Goal: Task Accomplishment & Management: Use online tool/utility

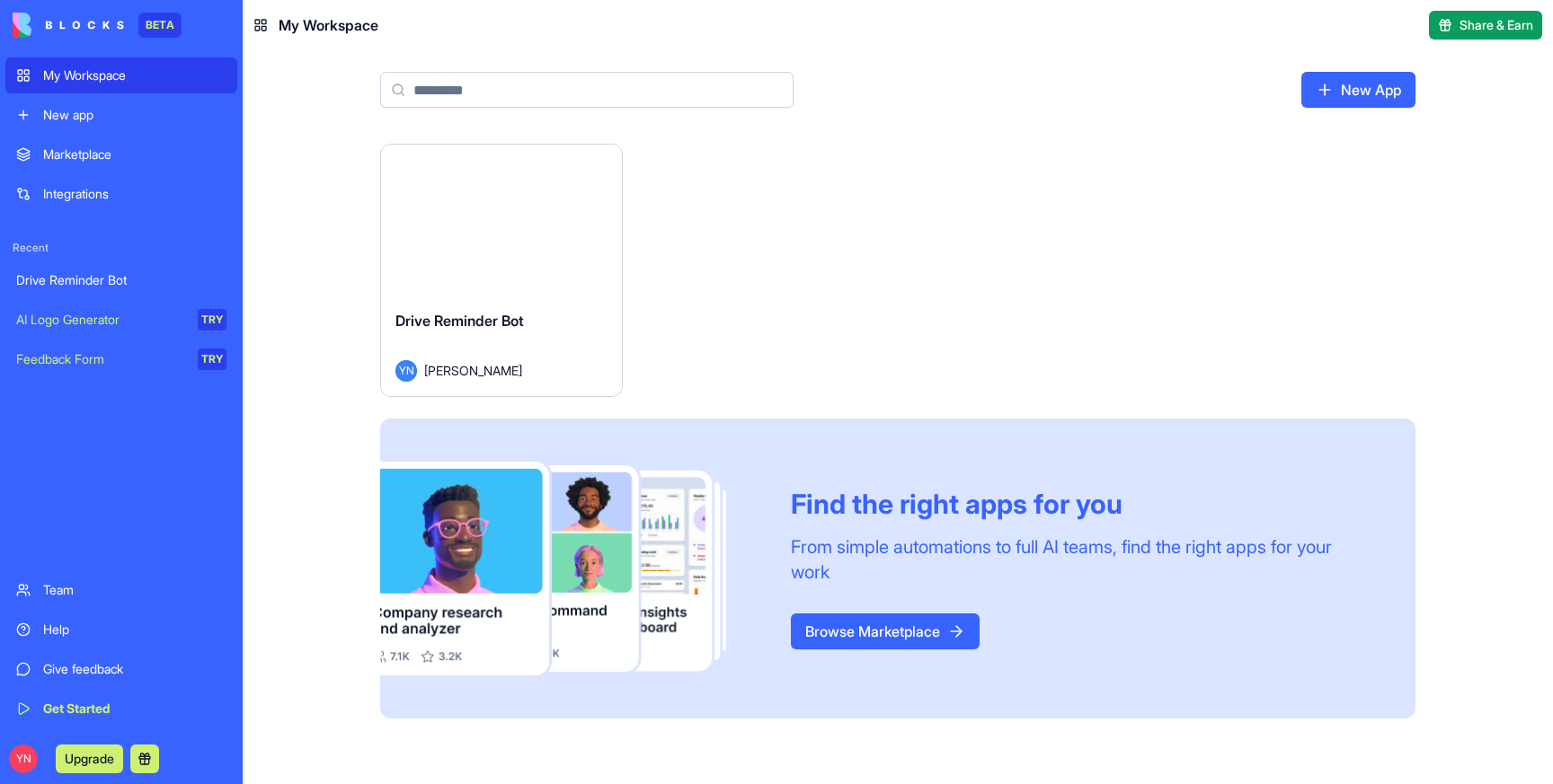
click at [474, 325] on span "Drive Reminder Bot" at bounding box center [459, 320] width 129 height 18
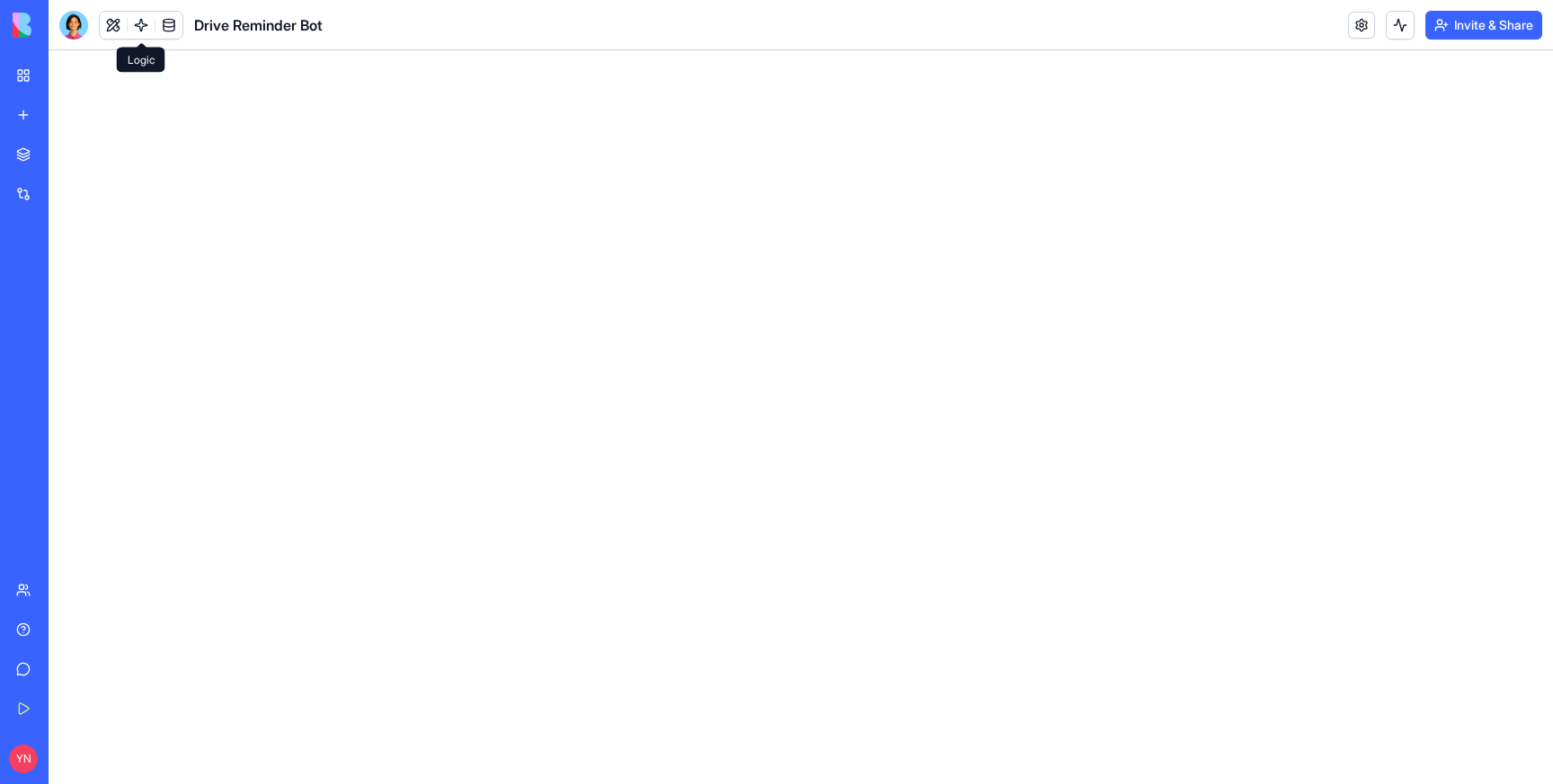
click at [140, 18] on link at bounding box center [141, 25] width 27 height 27
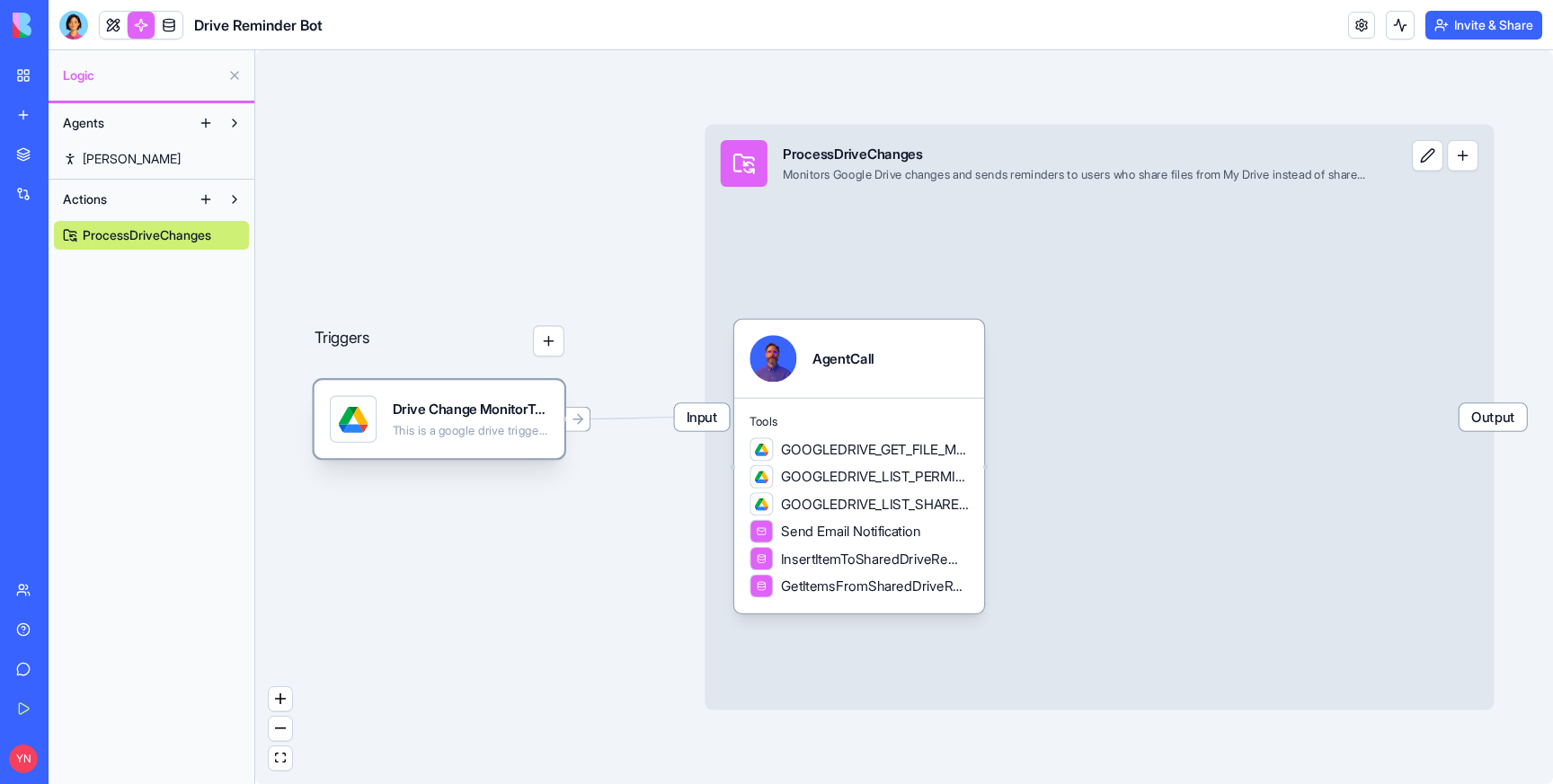
click at [494, 399] on div "Drive Change MonitorTrigger This is a google drive trigger set" at bounding box center [471, 420] width 156 height 47
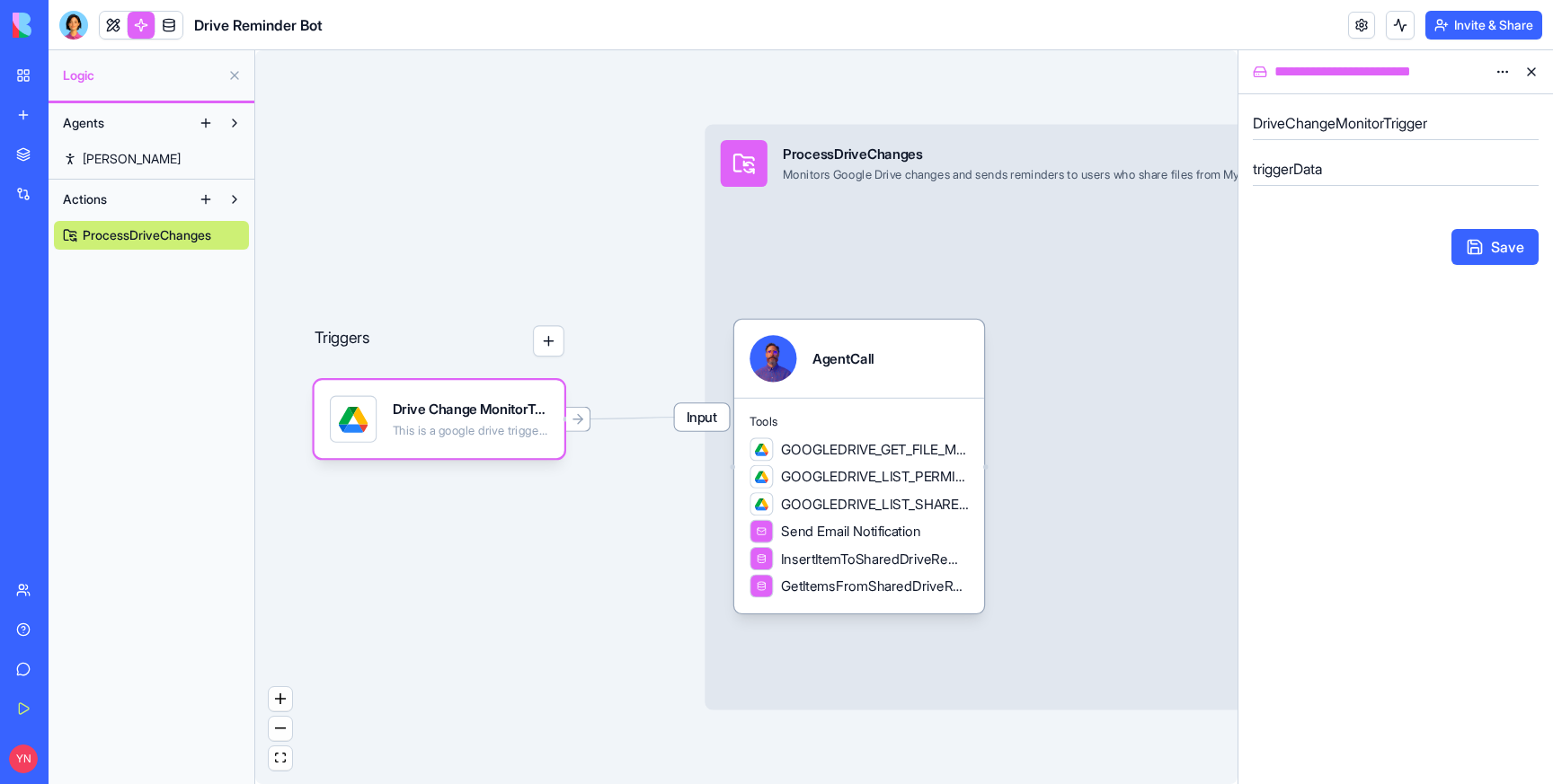
click at [1501, 67] on html "**********" at bounding box center [776, 392] width 1553 height 784
click at [1351, 173] on h5 "triggerData" at bounding box center [1396, 169] width 286 height 22
click at [1313, 216] on form "DriveChangeMonitorTrigger triggerData Save" at bounding box center [1396, 187] width 286 height 156
click at [1524, 256] on button "Save" at bounding box center [1495, 247] width 87 height 36
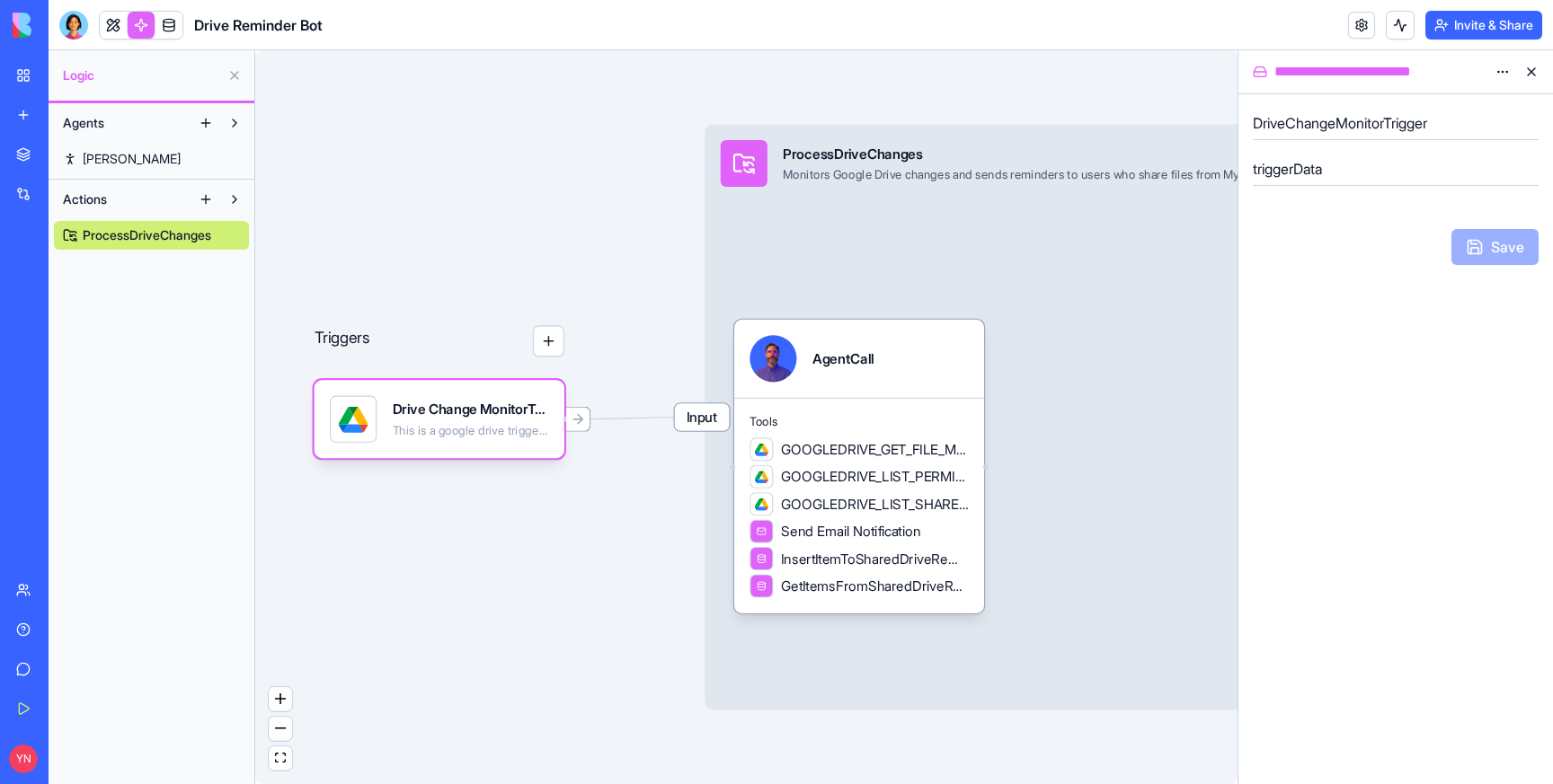
click at [1379, 257] on div "Save" at bounding box center [1396, 247] width 286 height 36
click at [1323, 155] on div "triggerData" at bounding box center [1396, 177] width 286 height 46
click at [1311, 169] on h5 "triggerData" at bounding box center [1396, 169] width 286 height 22
click at [1329, 301] on div "DriveChangeMonitorTrigger triggerData Save" at bounding box center [1396, 439] width 315 height 690
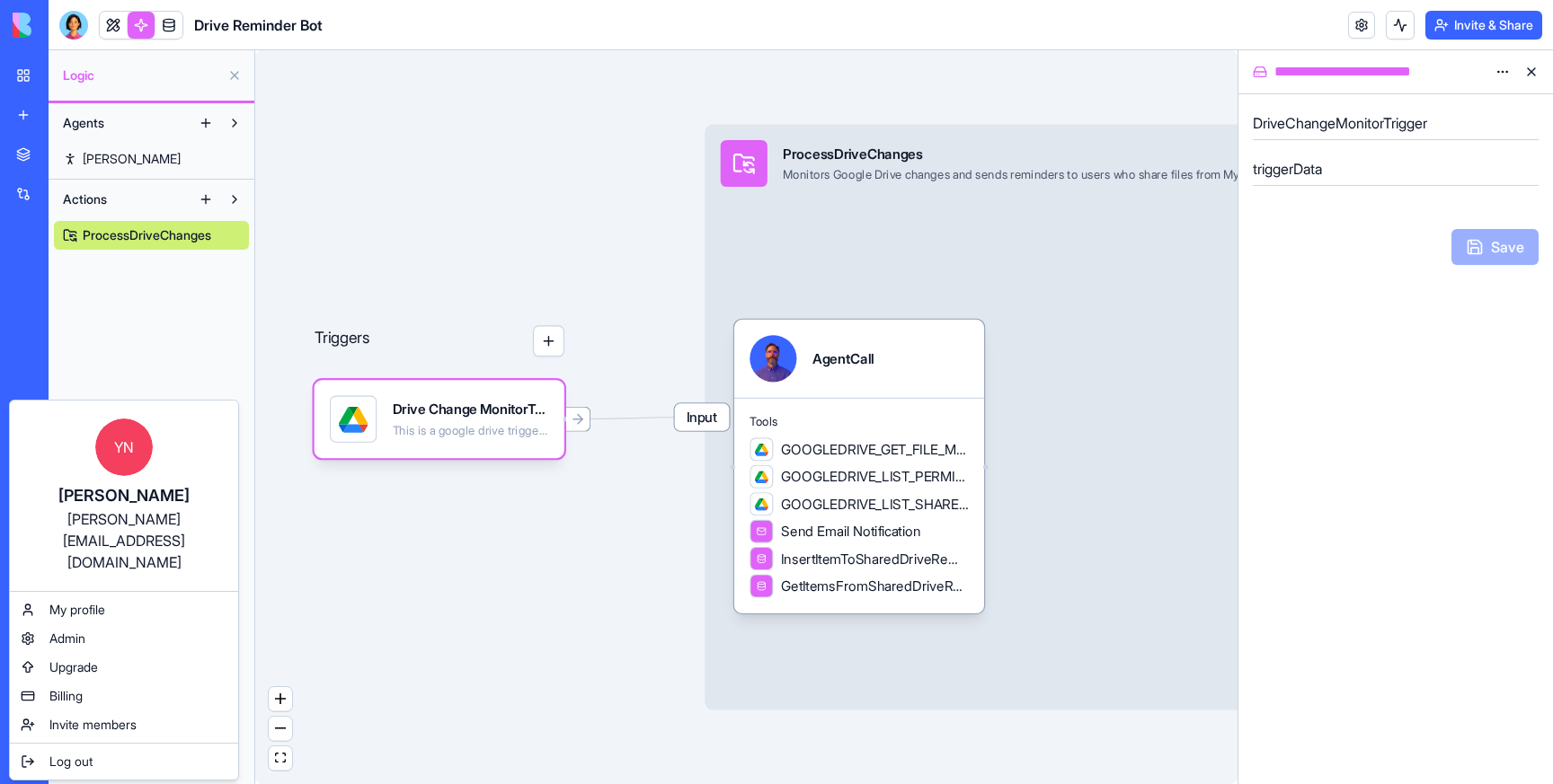
click at [479, 154] on html "**********" at bounding box center [776, 392] width 1553 height 784
